Goal: Information Seeking & Learning: Learn about a topic

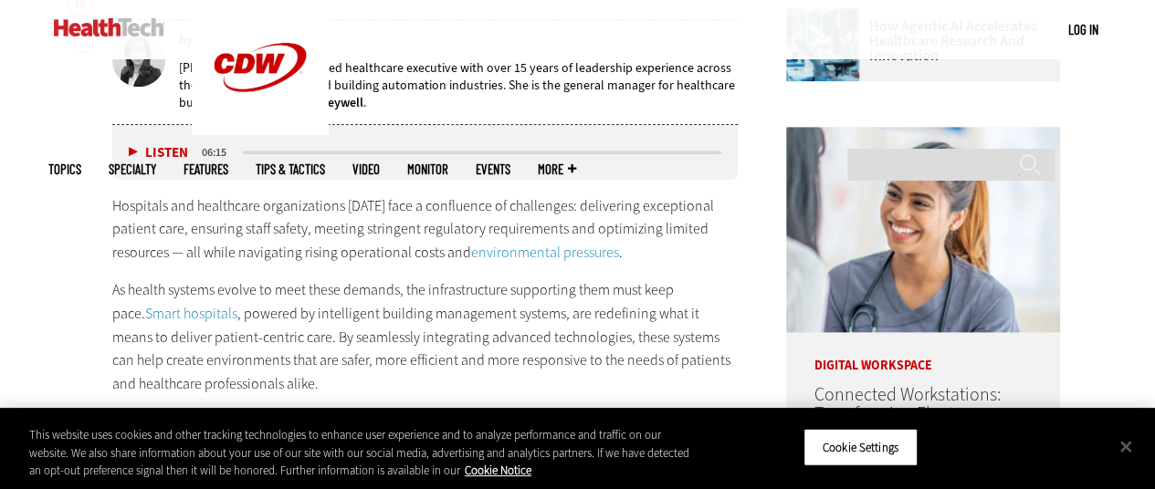
scroll to position [907, 0]
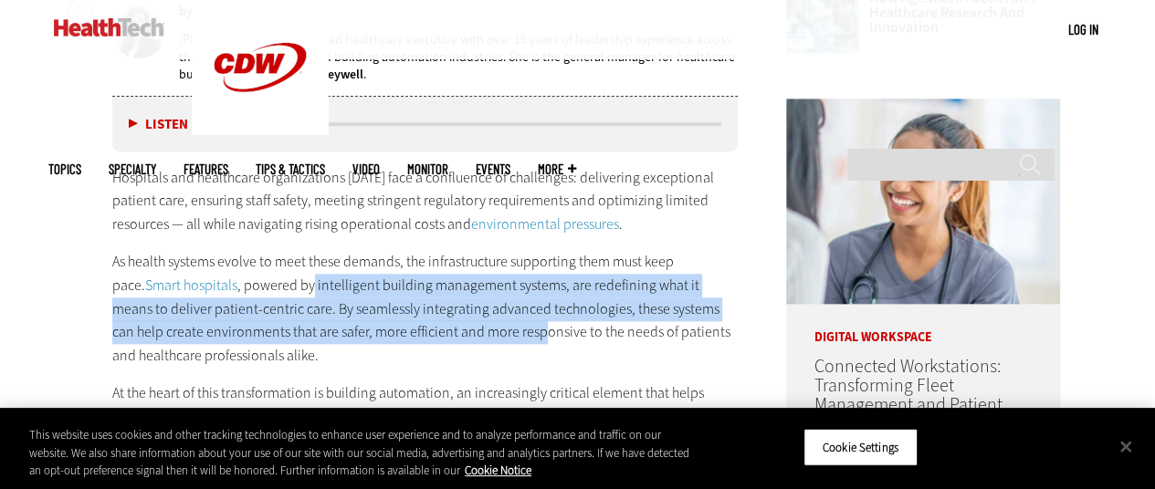
drag, startPoint x: 277, startPoint y: 273, endPoint x: 487, endPoint y: 339, distance: 219.1
click at [487, 339] on p "As health systems evolve to meet these demands, the infrastructure supporting t…" at bounding box center [425, 308] width 626 height 117
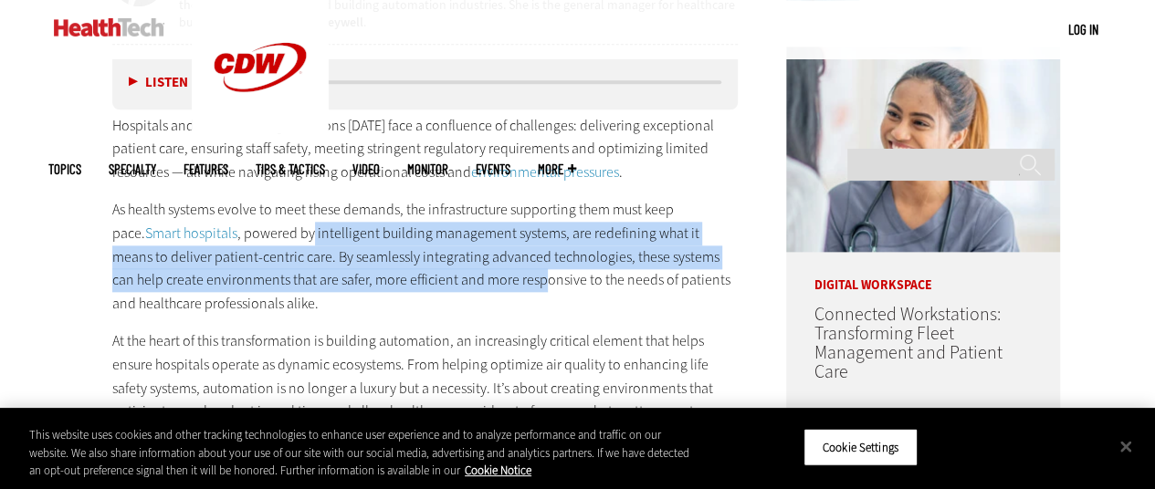
scroll to position [999, 0]
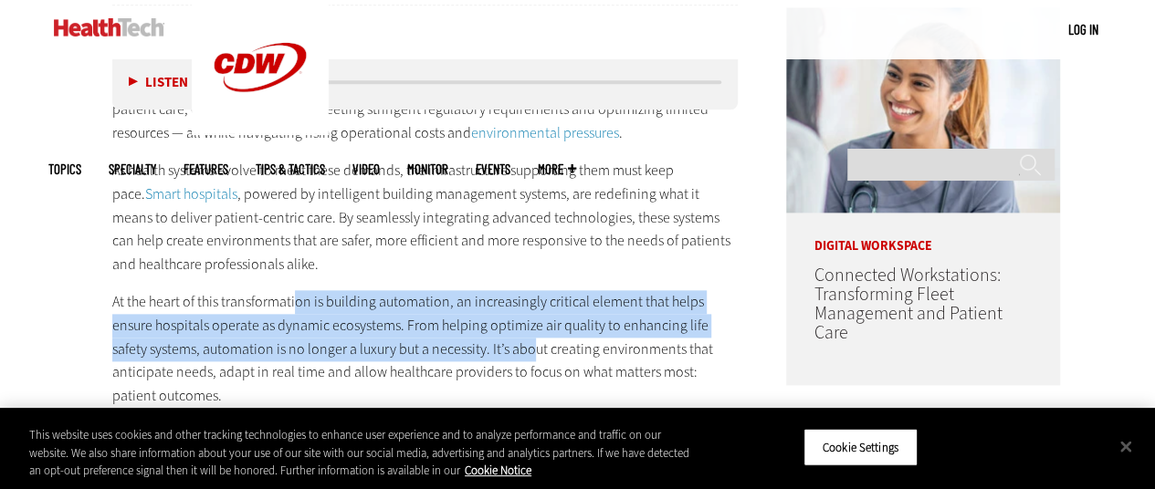
drag, startPoint x: 294, startPoint y: 298, endPoint x: 493, endPoint y: 340, distance: 203.4
click at [491, 342] on p "At the heart of this transformation is building automation, an increasingly cri…" at bounding box center [425, 348] width 626 height 117
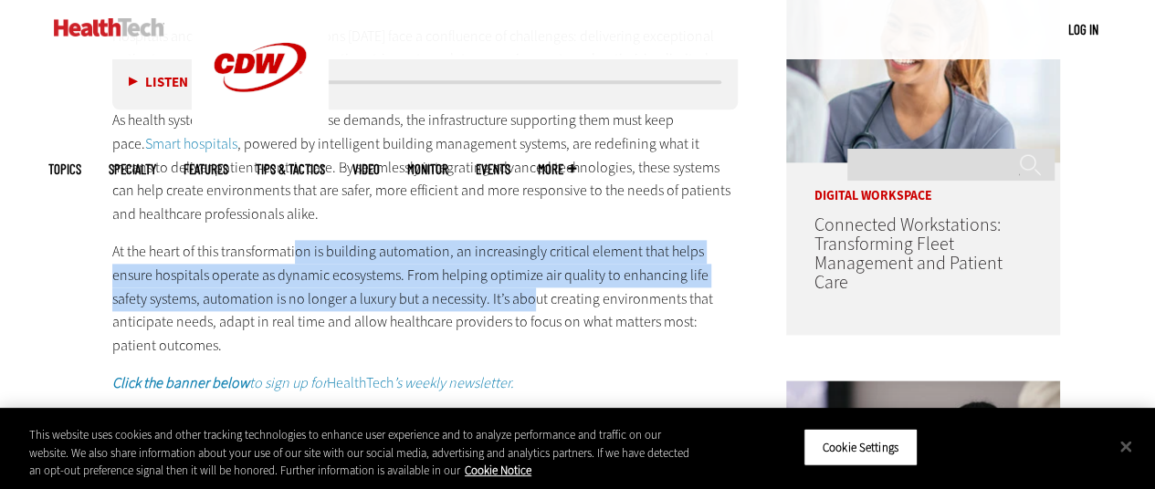
scroll to position [1090, 0]
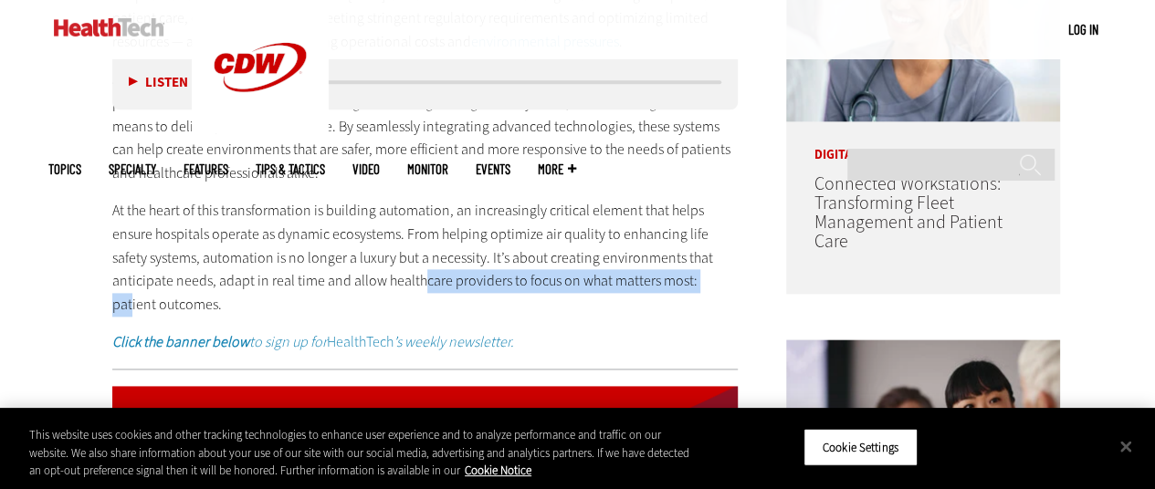
drag, startPoint x: 354, startPoint y: 273, endPoint x: 649, endPoint y: 289, distance: 295.3
click at [649, 289] on p "At the heart of this transformation is building automation, an increasingly cri…" at bounding box center [425, 257] width 626 height 117
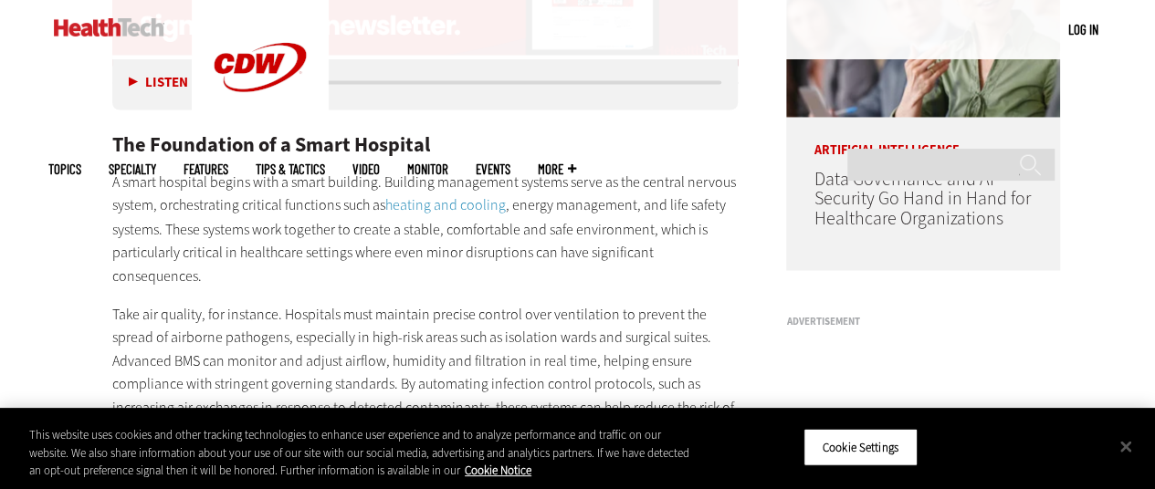
scroll to position [1546, 0]
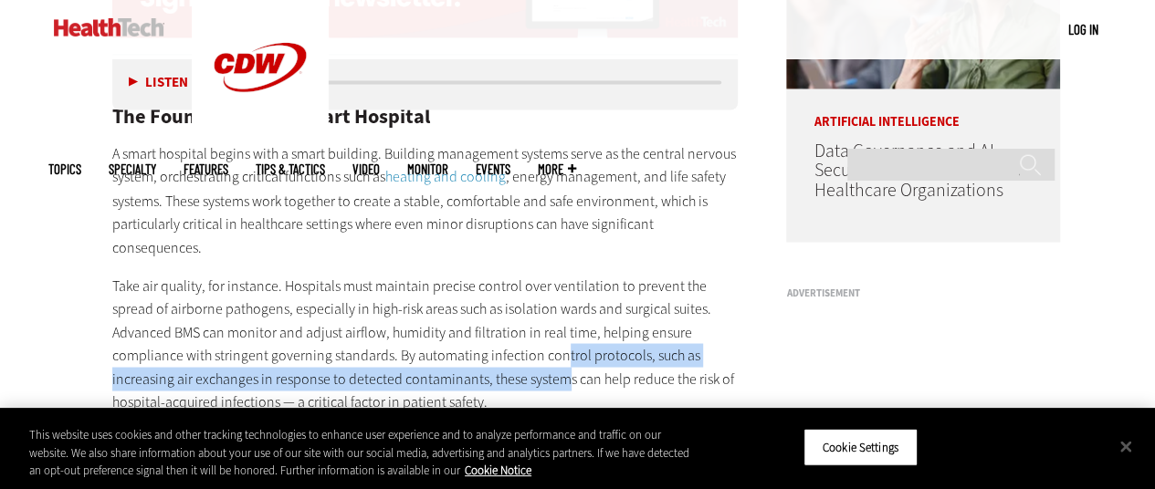
drag, startPoint x: 556, startPoint y: 306, endPoint x: 560, endPoint y: 328, distance: 22.4
click at [560, 328] on p "Take air quality, for instance. Hospitals must maintain precise control over ve…" at bounding box center [425, 344] width 626 height 141
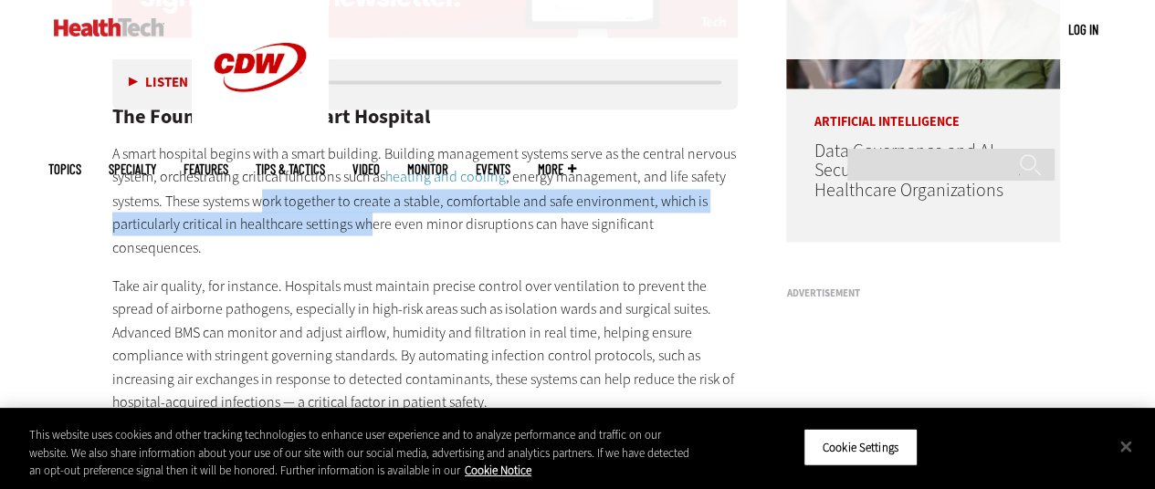
drag, startPoint x: 265, startPoint y: 173, endPoint x: 369, endPoint y: 200, distance: 107.6
click at [369, 200] on p "A smart hospital begins with a smart building. Building management systems serv…" at bounding box center [425, 200] width 626 height 117
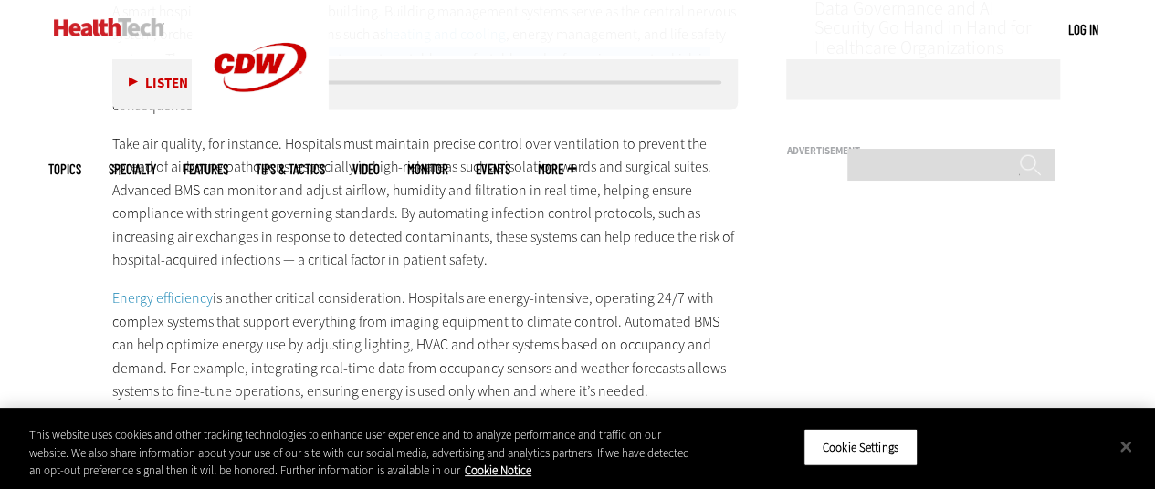
scroll to position [1729, 0]
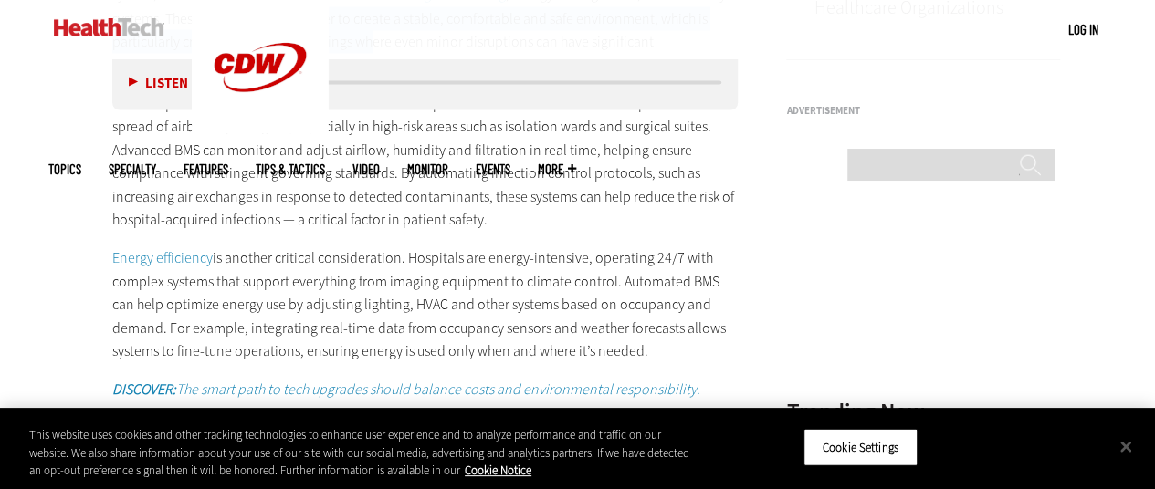
drag, startPoint x: 391, startPoint y: 206, endPoint x: 602, endPoint y: 297, distance: 230.3
click at [602, 297] on p "Energy efficiency is another critical consideration. Hospitals are energy-inten…" at bounding box center [425, 304] width 626 height 117
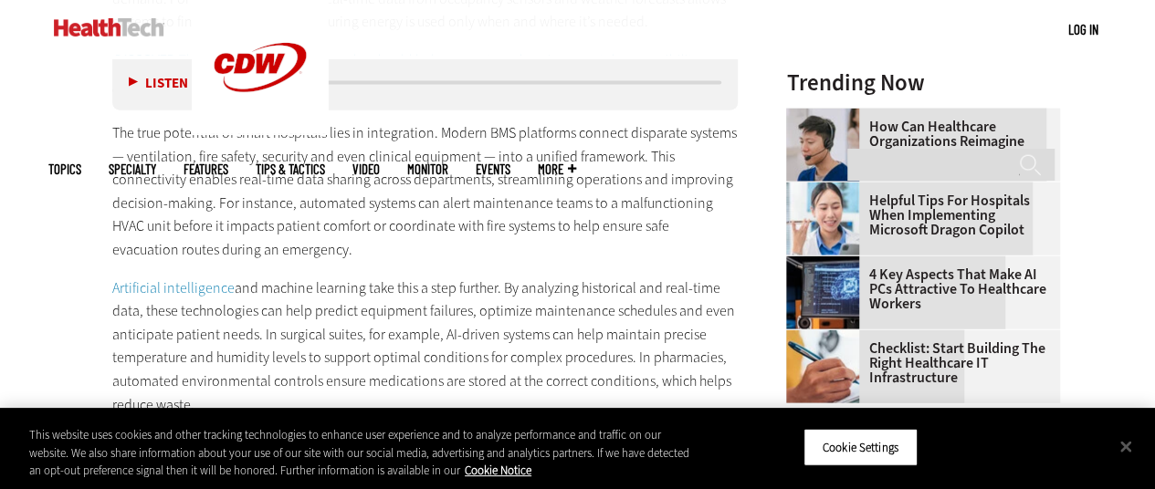
scroll to position [2094, 0]
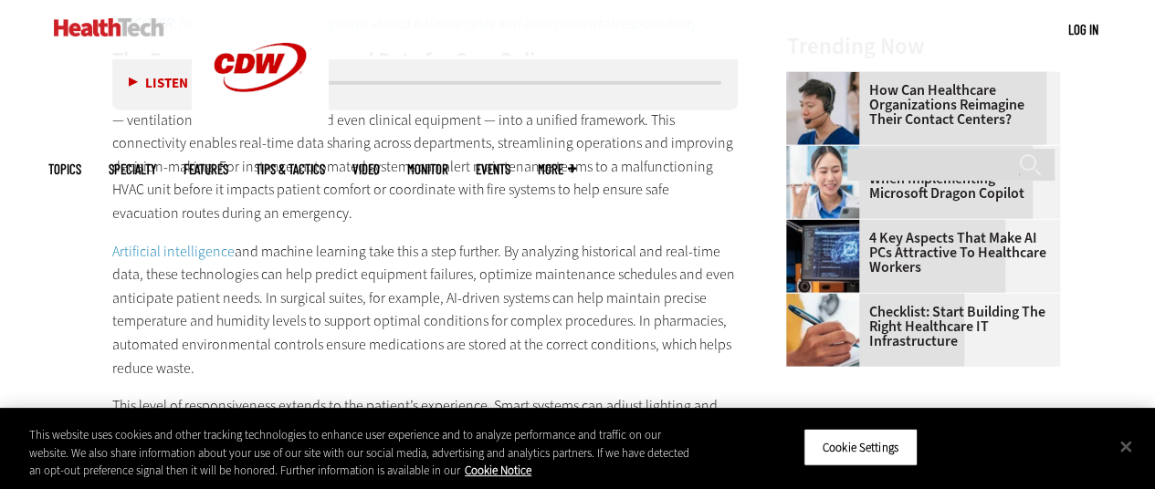
drag, startPoint x: 440, startPoint y: 224, endPoint x: 437, endPoint y: 319, distance: 95.0
click at [437, 319] on p "Artificial intelligence and machine learning take this a step further. By analy…" at bounding box center [425, 310] width 626 height 141
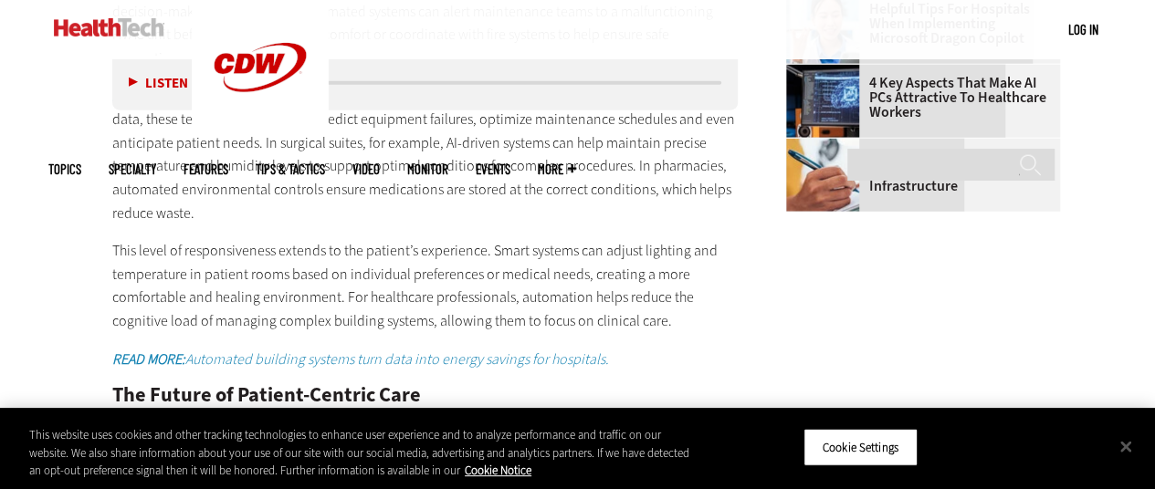
scroll to position [2277, 0]
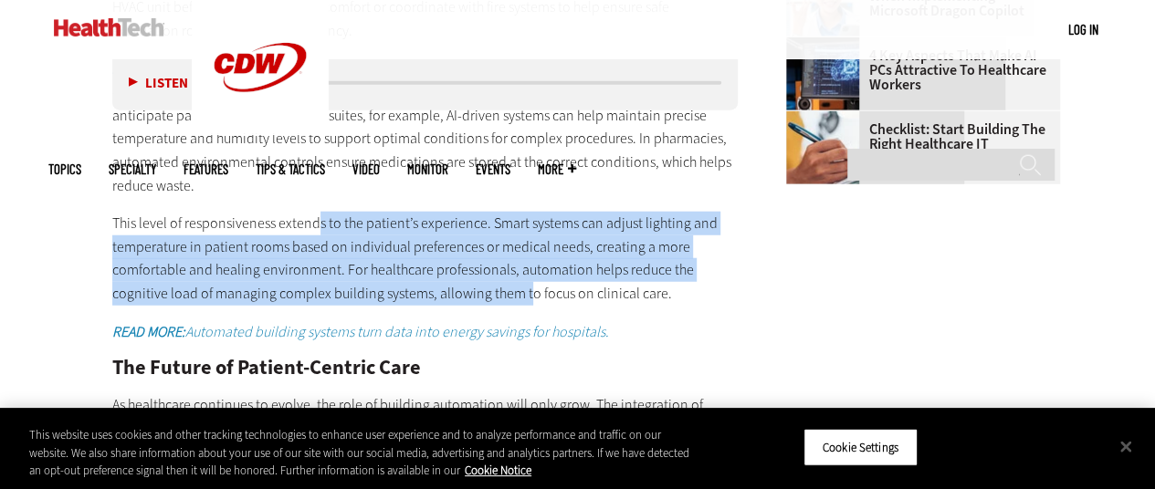
drag, startPoint x: 314, startPoint y: 183, endPoint x: 528, endPoint y: 246, distance: 222.7
click at [528, 246] on p "This level of responsiveness extends to the patient’s experience. Smart systems…" at bounding box center [425, 258] width 626 height 93
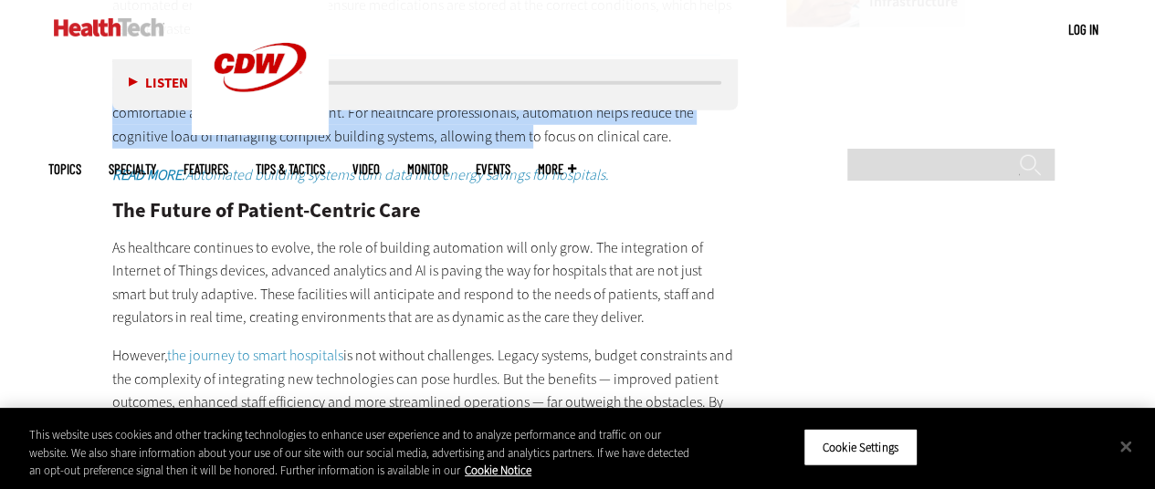
scroll to position [2459, 0]
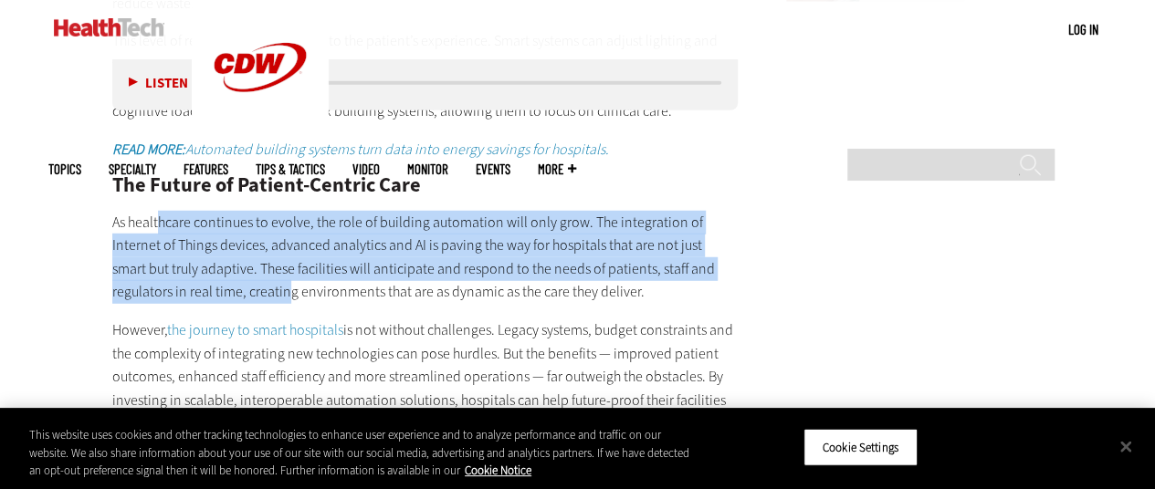
drag, startPoint x: 157, startPoint y: 173, endPoint x: 226, endPoint y: 231, distance: 90.1
click at [226, 231] on p "As healthcare continues to evolve, the role of building automation will only gr…" at bounding box center [425, 257] width 626 height 93
drag, startPoint x: 535, startPoint y: 283, endPoint x: 550, endPoint y: 368, distance: 86.1
click at [550, 368] on p "However, the journey to smart hospitals is not without challenges. Legacy syste…" at bounding box center [425, 377] width 626 height 117
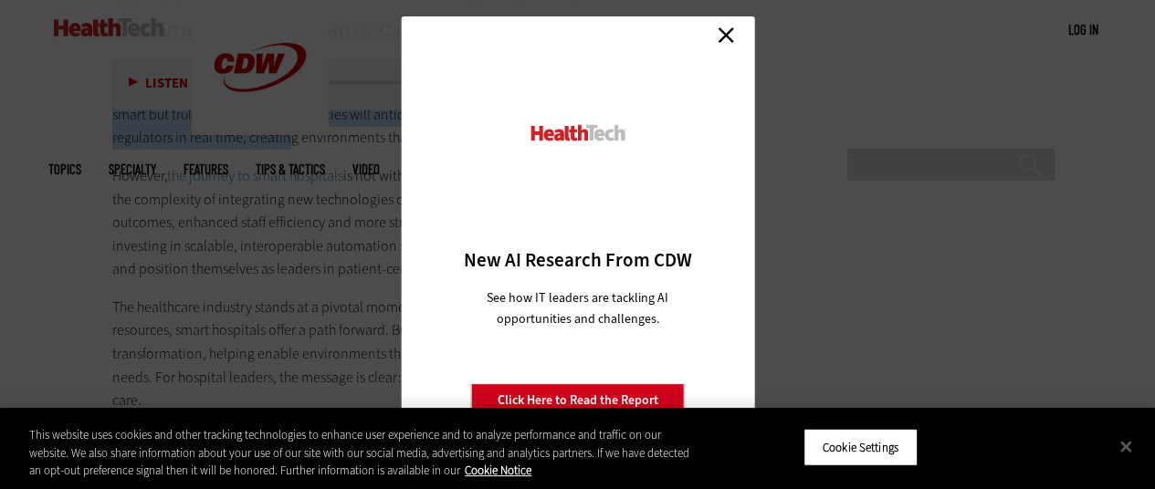
scroll to position [2642, 0]
click at [726, 36] on link "Close" at bounding box center [725, 34] width 27 height 27
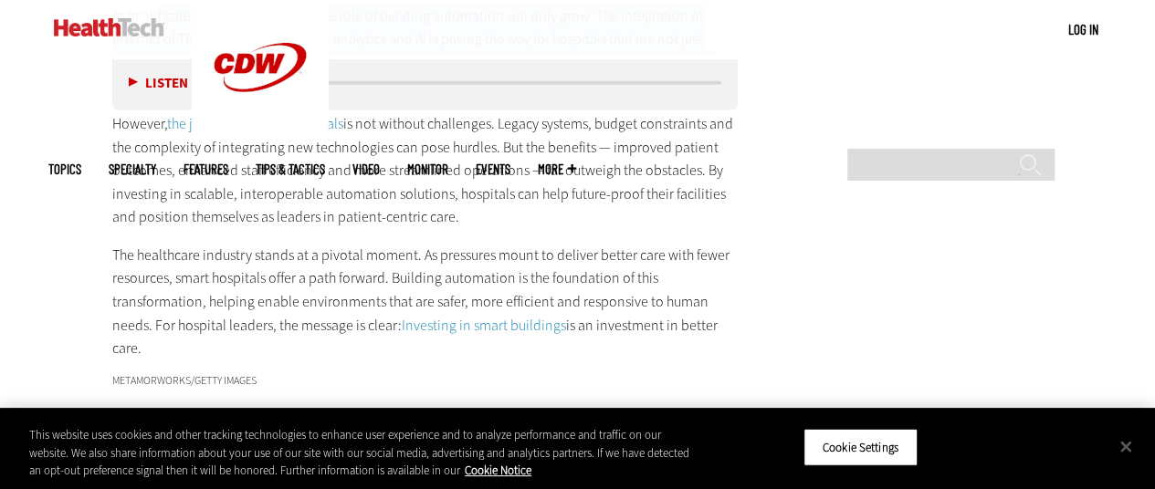
scroll to position [2733, 0]
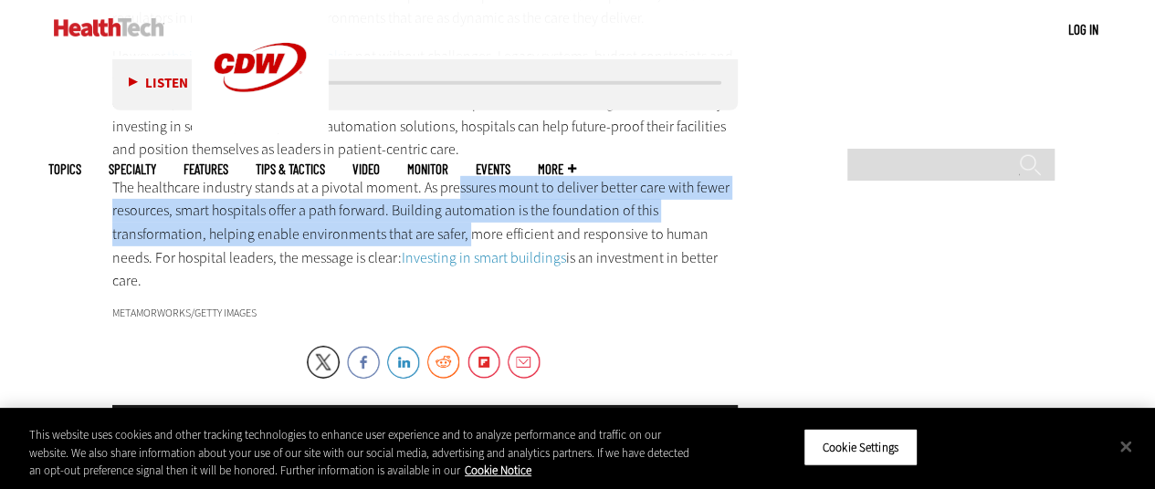
drag, startPoint x: 456, startPoint y: 141, endPoint x: 464, endPoint y: 174, distance: 34.6
click at [464, 176] on p "The healthcare industry stands at a pivotal moment. As pressures mount to deliv…" at bounding box center [425, 234] width 626 height 117
